Goal: Information Seeking & Learning: Learn about a topic

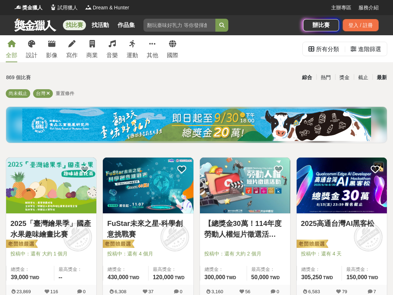
click at [378, 78] on div "最新" at bounding box center [381, 77] width 19 height 13
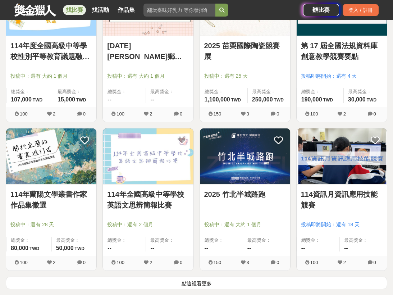
scroll to position [790, 0]
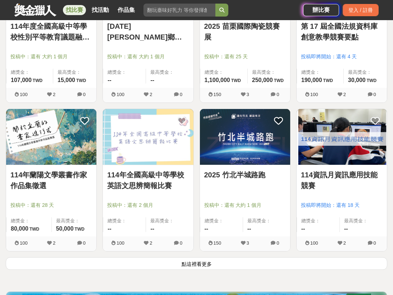
click at [217, 265] on button "點這裡看更多" at bounding box center [196, 263] width 381 height 13
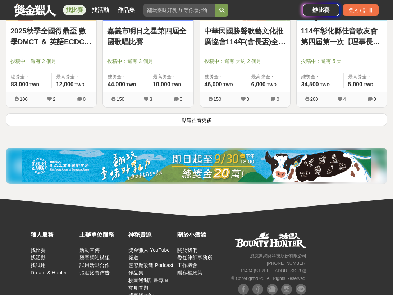
scroll to position [1832, 0]
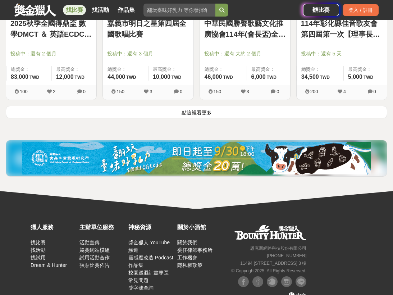
click at [197, 111] on button "點這裡看更多" at bounding box center [196, 112] width 381 height 13
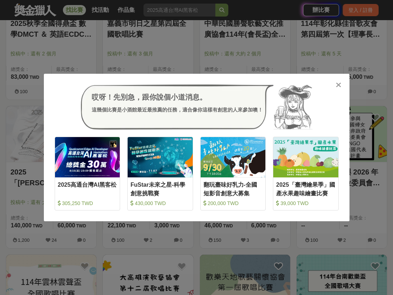
click at [337, 84] on icon at bounding box center [337, 84] width 5 height 7
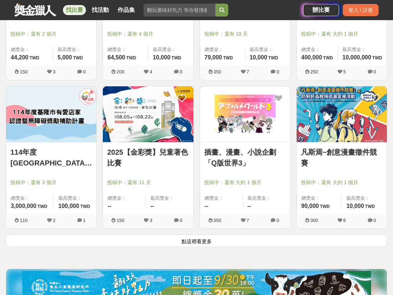
scroll to position [2658, 0]
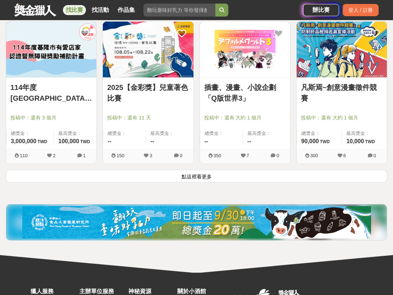
click at [263, 179] on button "點這裡看更多" at bounding box center [196, 176] width 381 height 13
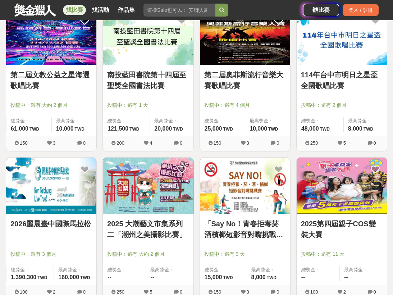
scroll to position [3592, 0]
